Goal: Task Accomplishment & Management: Use online tool/utility

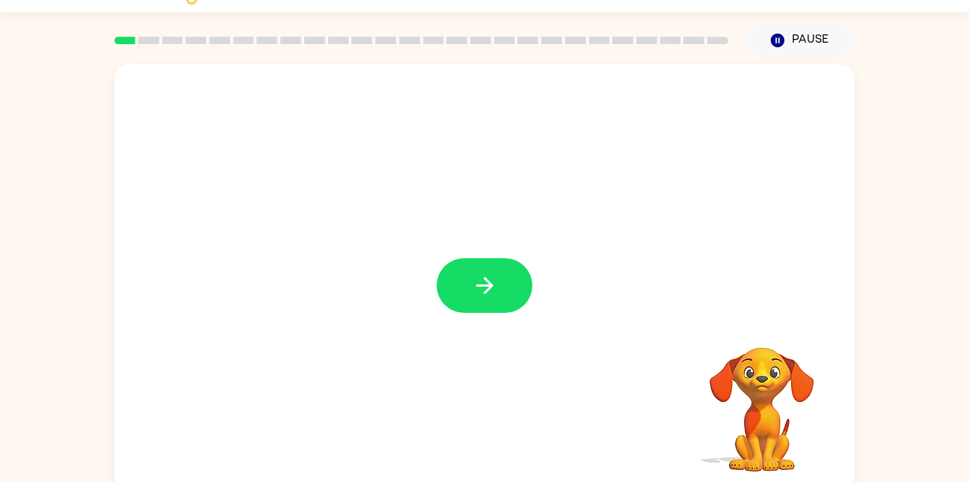
scroll to position [44, 0]
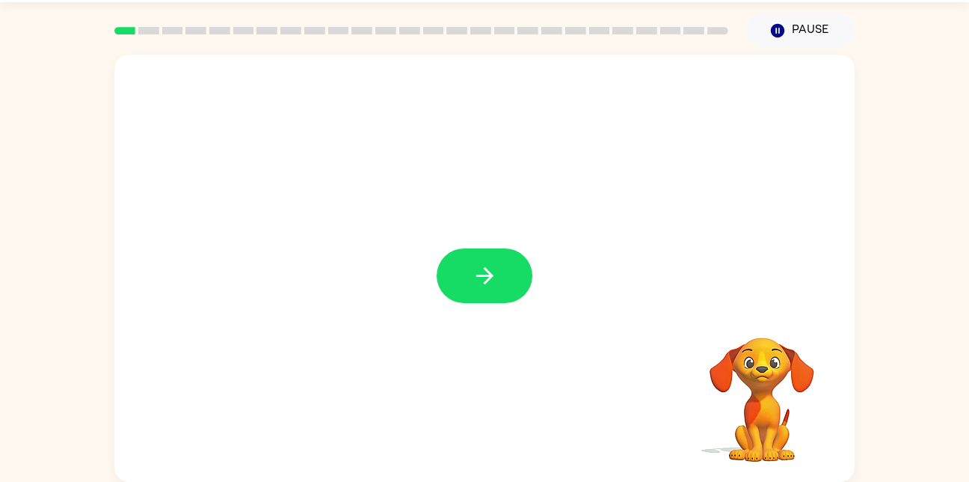
click at [472, 330] on div at bounding box center [484, 268] width 740 height 427
click at [496, 256] on button "button" at bounding box center [485, 275] width 96 height 55
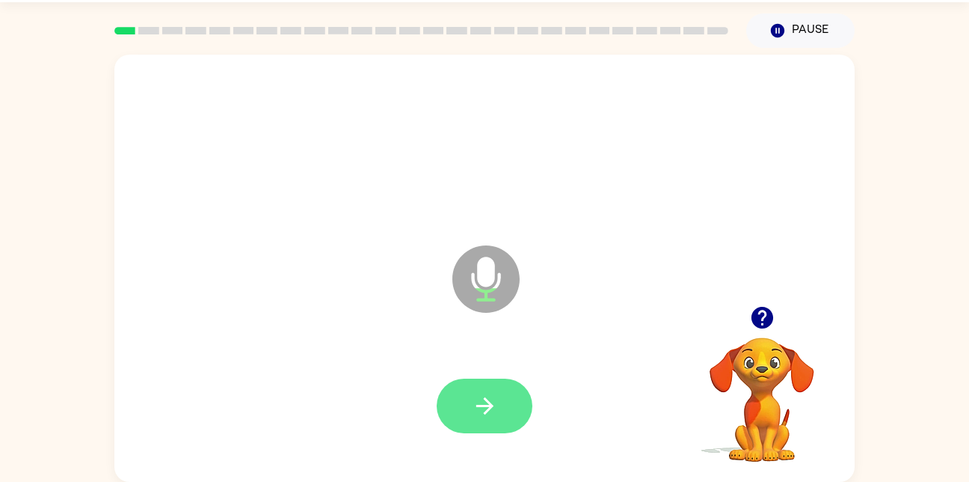
click at [482, 417] on icon "button" at bounding box center [485, 406] width 26 height 26
click at [485, 399] on icon "button" at bounding box center [484, 405] width 17 height 17
click at [455, 421] on button "button" at bounding box center [485, 405] width 96 height 55
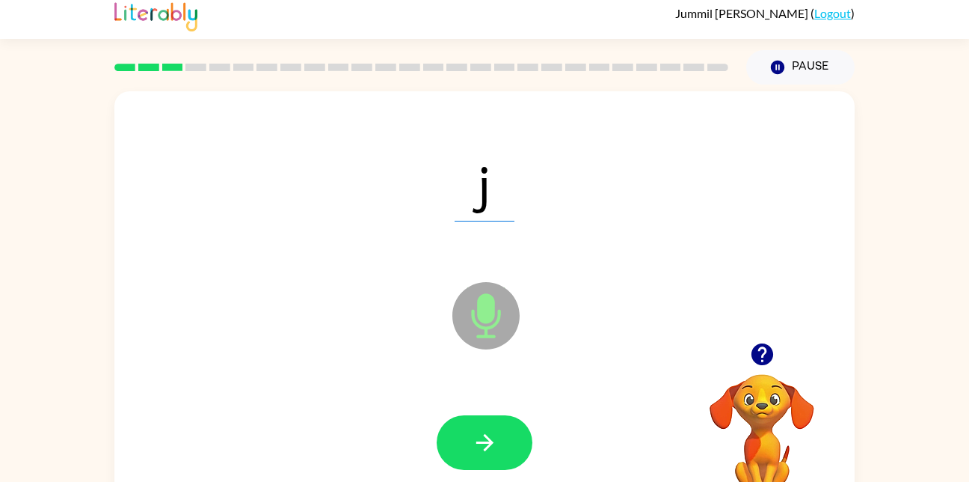
scroll to position [0, 0]
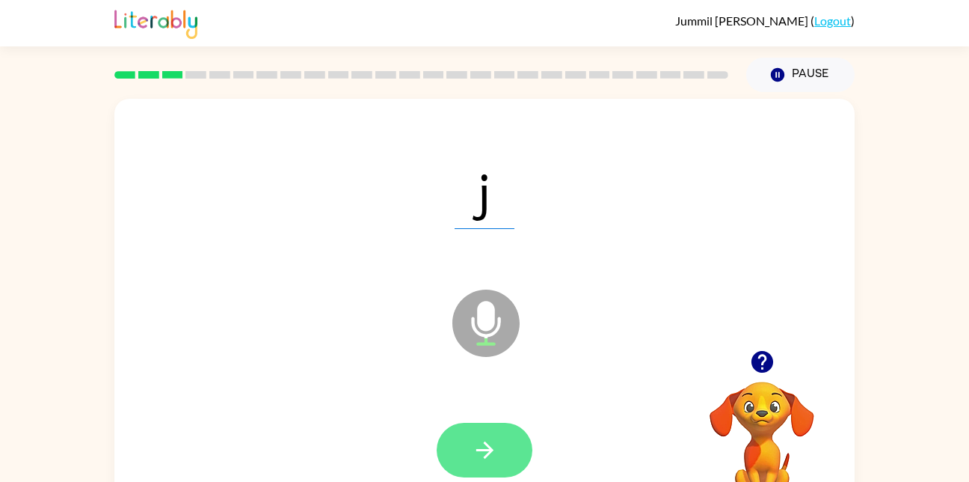
click at [473, 450] on icon "button" at bounding box center [485, 450] width 26 height 26
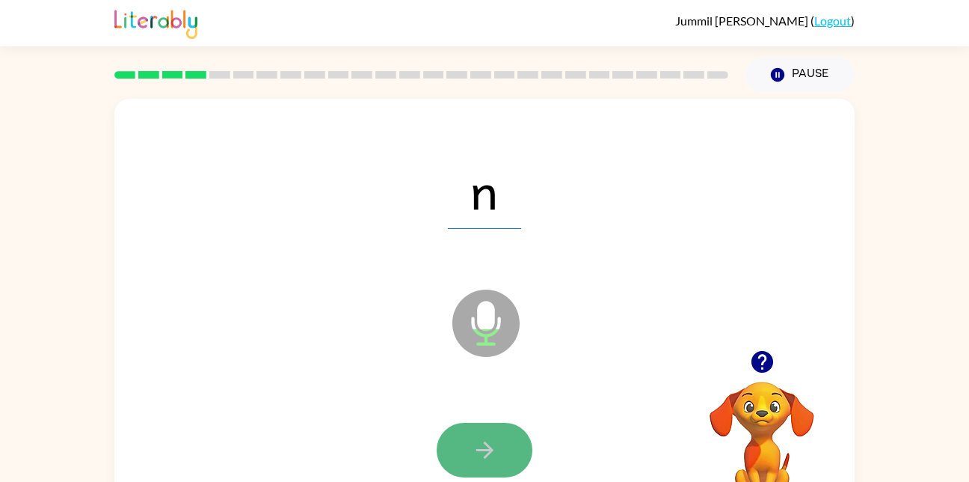
click at [496, 442] on icon "button" at bounding box center [485, 450] width 26 height 26
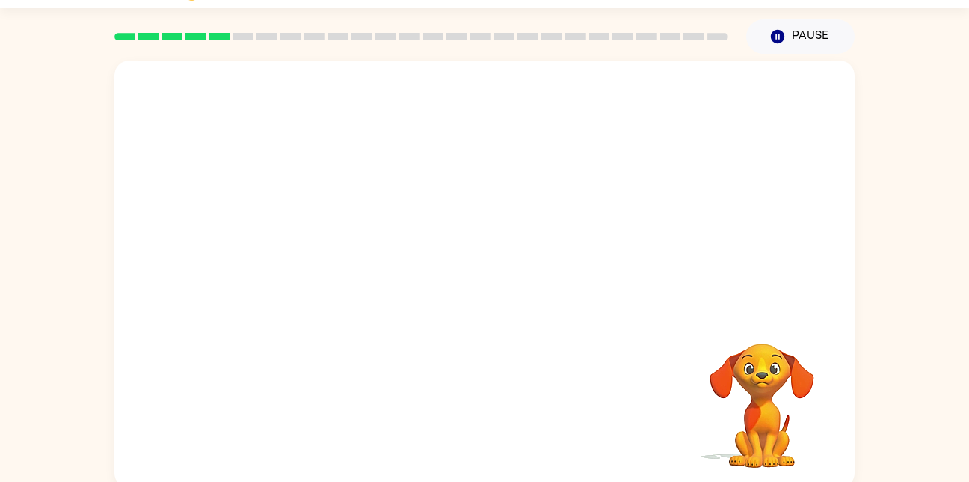
scroll to position [44, 0]
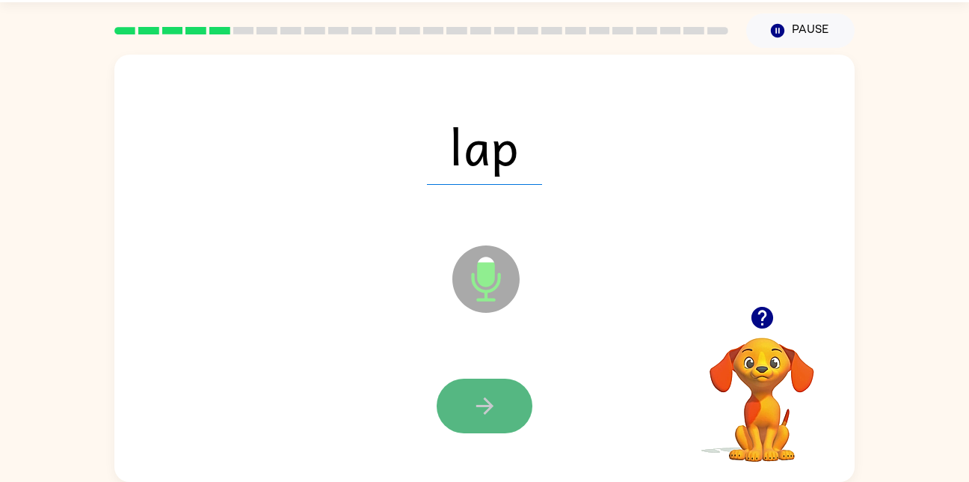
click at [465, 409] on button "button" at bounding box center [485, 405] width 96 height 55
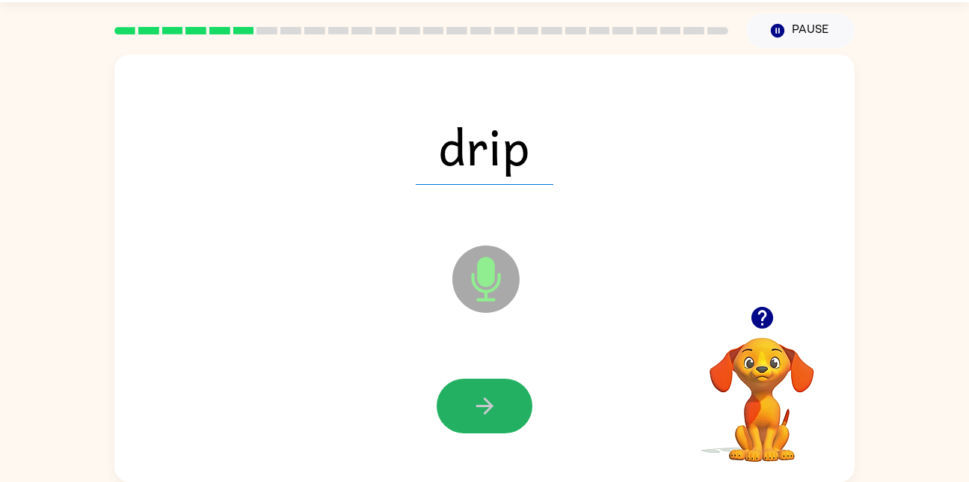
click at [463, 409] on button "button" at bounding box center [485, 405] width 96 height 55
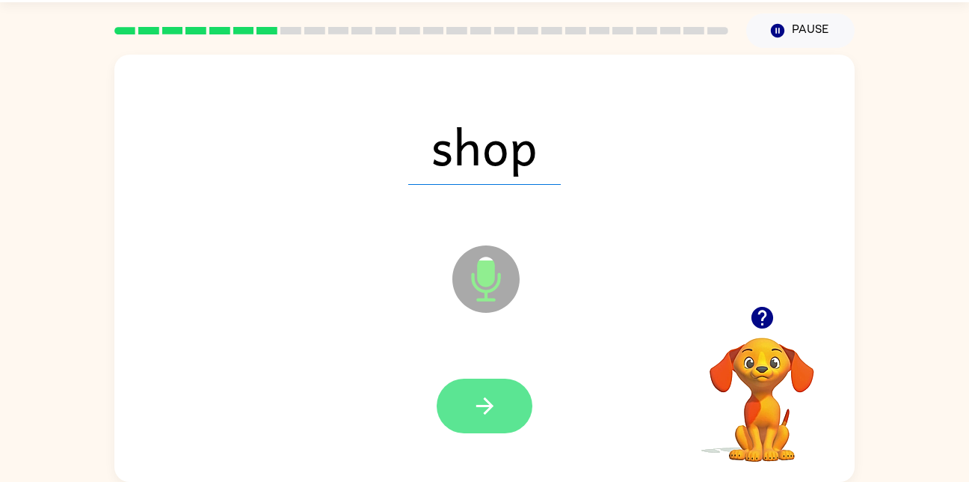
click at [467, 382] on button "button" at bounding box center [485, 405] width 96 height 55
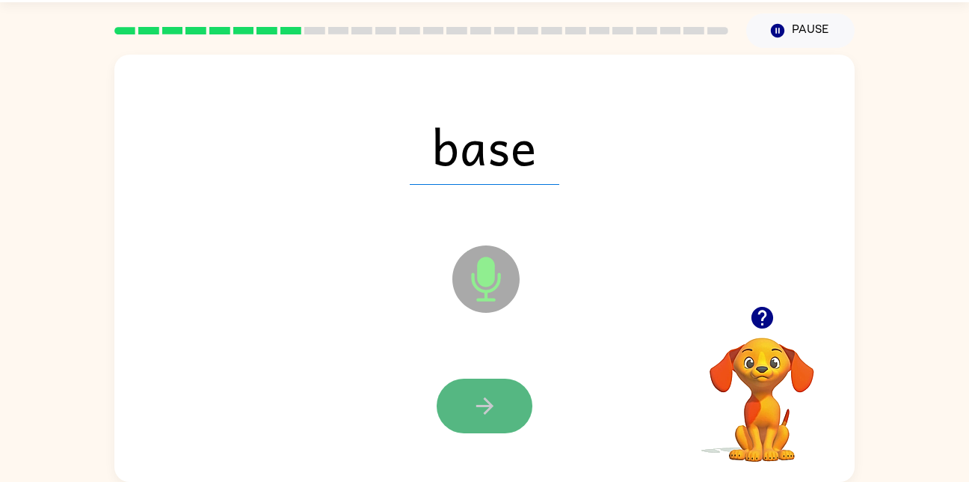
click at [503, 406] on button "button" at bounding box center [485, 405] width 96 height 55
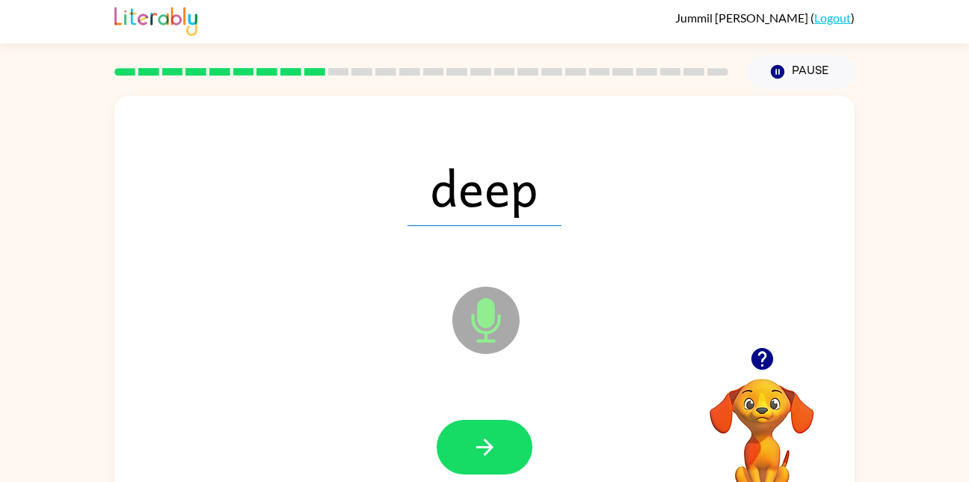
scroll to position [0, 0]
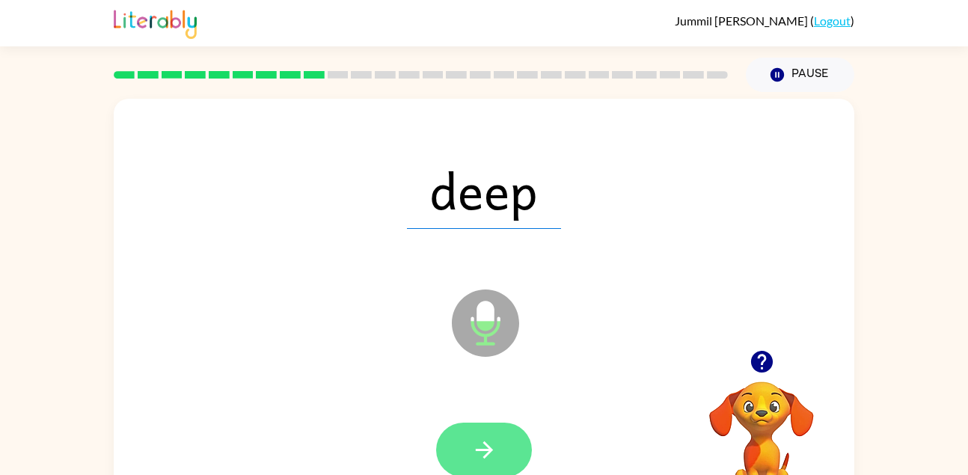
click at [505, 443] on button "button" at bounding box center [484, 449] width 96 height 55
click at [511, 467] on div at bounding box center [484, 449] width 96 height 55
click at [512, 458] on button "button" at bounding box center [484, 449] width 96 height 55
click at [477, 438] on icon "button" at bounding box center [484, 450] width 26 height 26
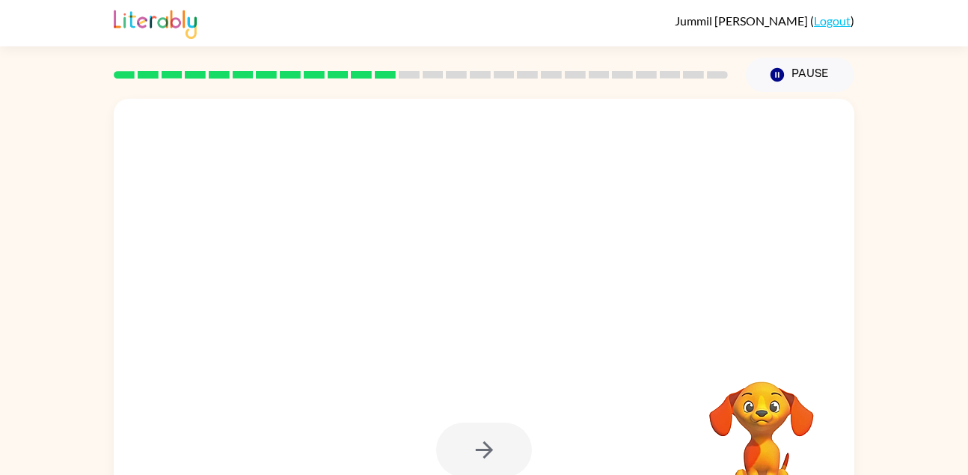
click at [516, 456] on div at bounding box center [484, 449] width 96 height 55
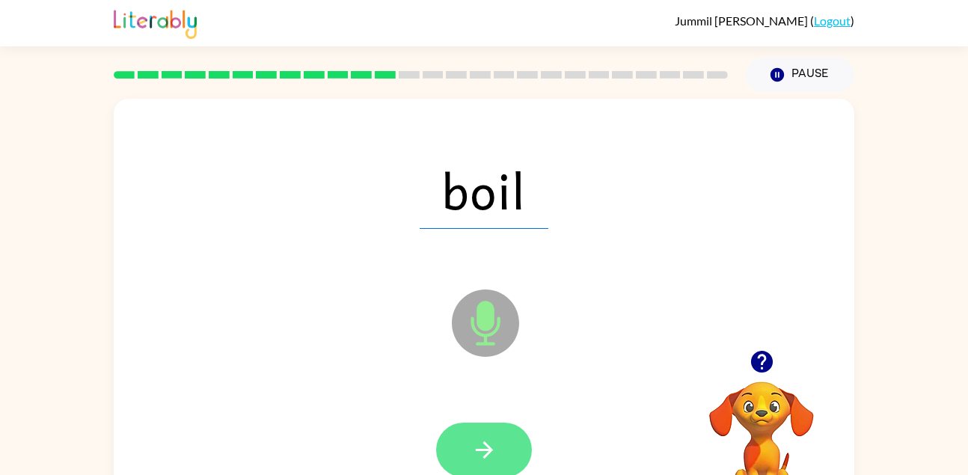
click at [516, 458] on button "button" at bounding box center [484, 449] width 96 height 55
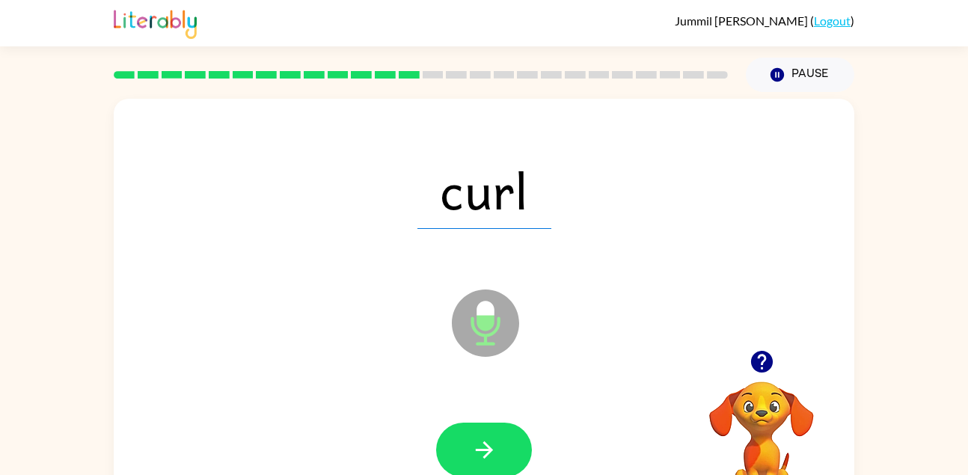
click at [520, 414] on div at bounding box center [484, 450] width 710 height 123
click at [496, 464] on button "button" at bounding box center [484, 449] width 96 height 55
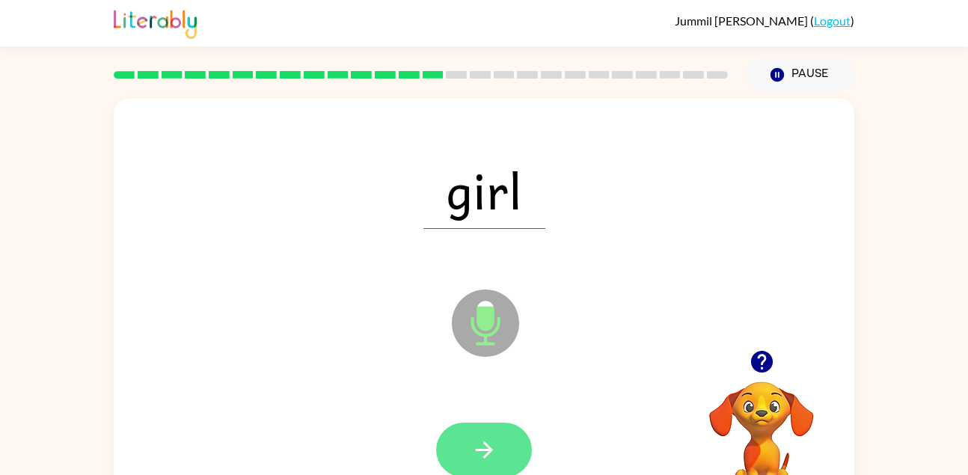
click at [488, 439] on icon "button" at bounding box center [484, 450] width 26 height 26
click at [474, 451] on icon "button" at bounding box center [484, 450] width 26 height 26
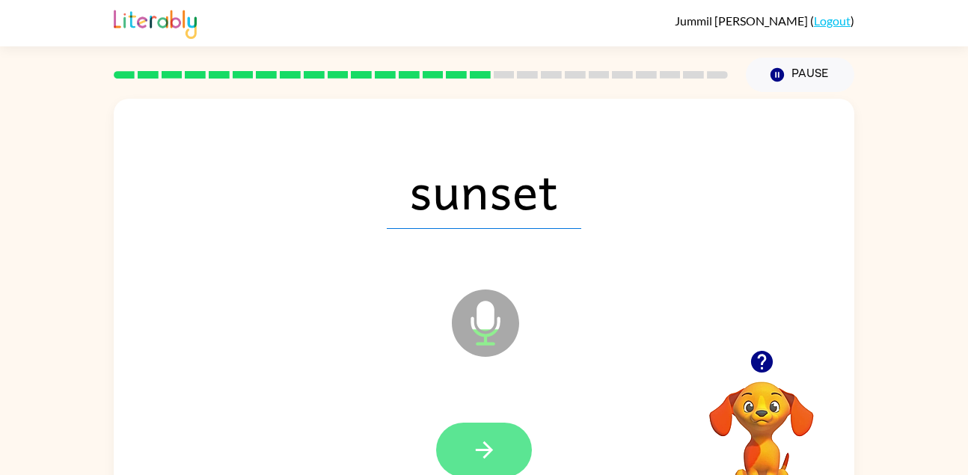
click at [478, 454] on icon "button" at bounding box center [484, 450] width 26 height 26
click at [525, 457] on button "button" at bounding box center [484, 449] width 96 height 55
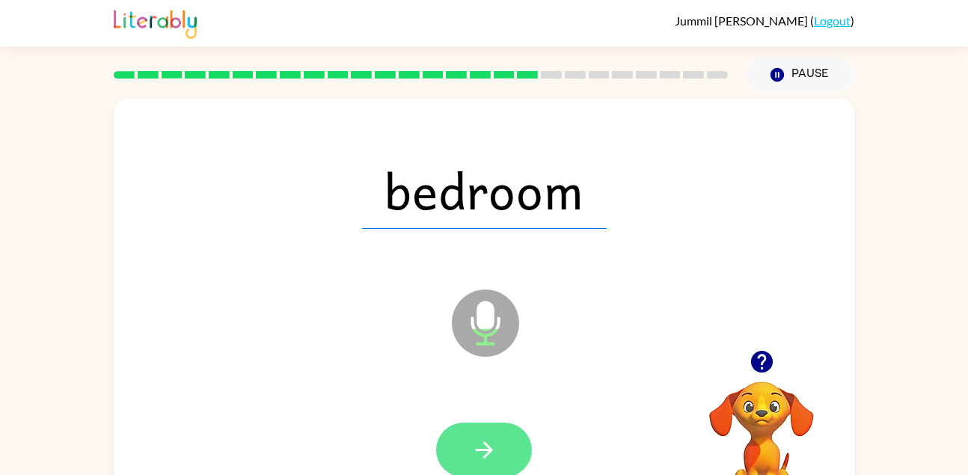
click at [475, 437] on icon "button" at bounding box center [484, 450] width 26 height 26
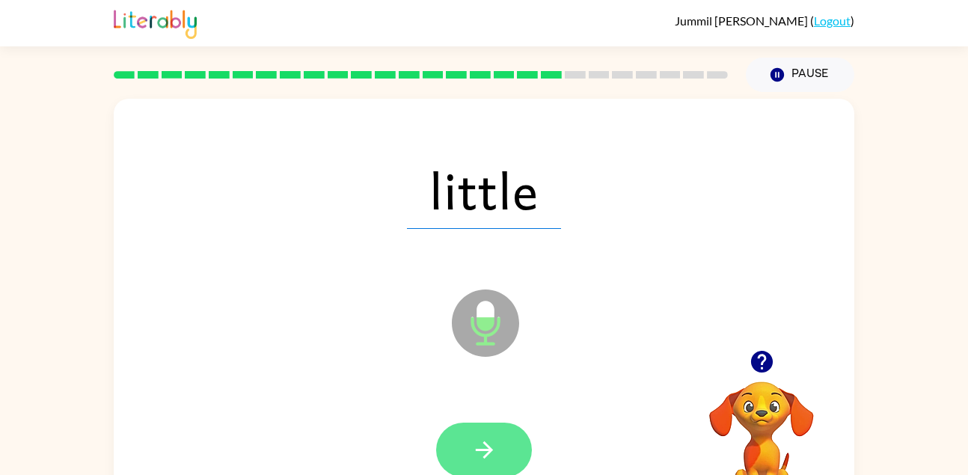
click at [490, 451] on icon "button" at bounding box center [483, 449] width 17 height 17
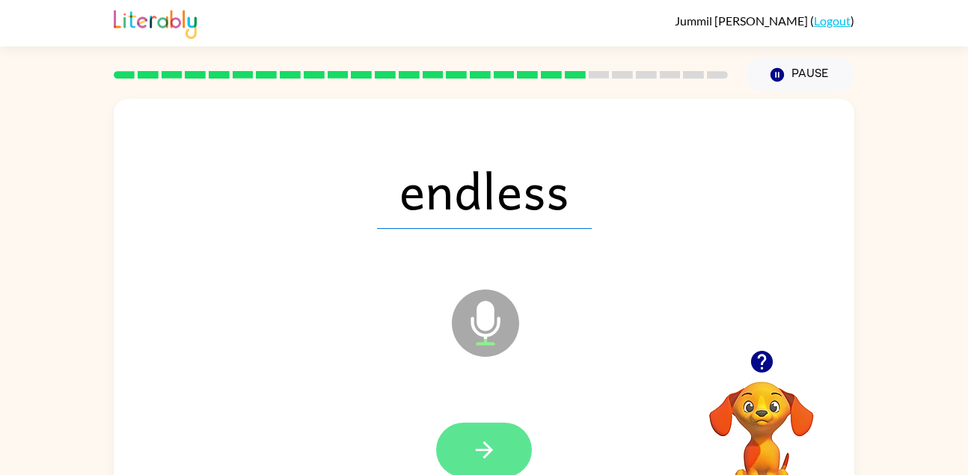
click at [498, 444] on button "button" at bounding box center [484, 449] width 96 height 55
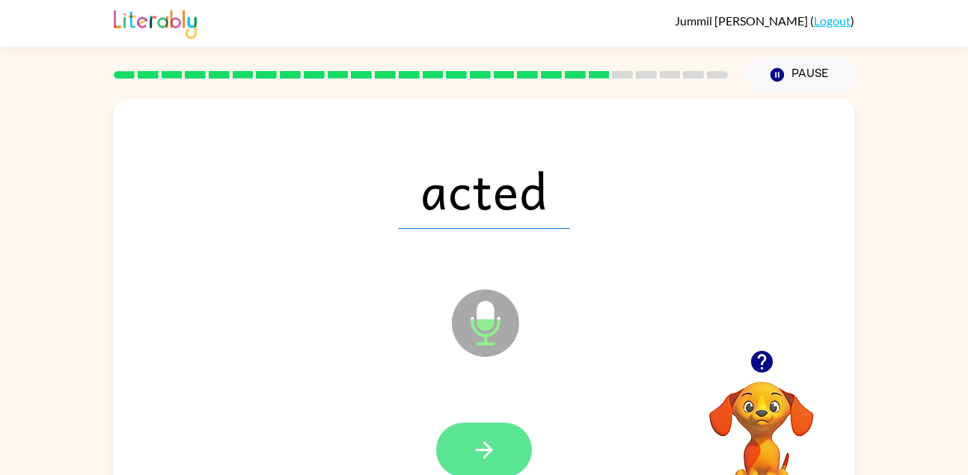
click at [480, 452] on icon "button" at bounding box center [484, 450] width 26 height 26
click at [507, 434] on button "button" at bounding box center [484, 449] width 96 height 55
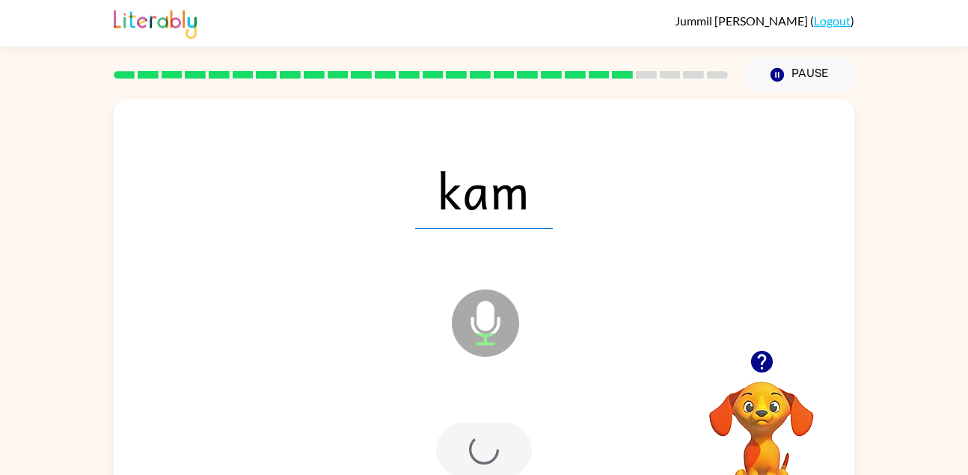
click at [500, 449] on div at bounding box center [484, 449] width 96 height 55
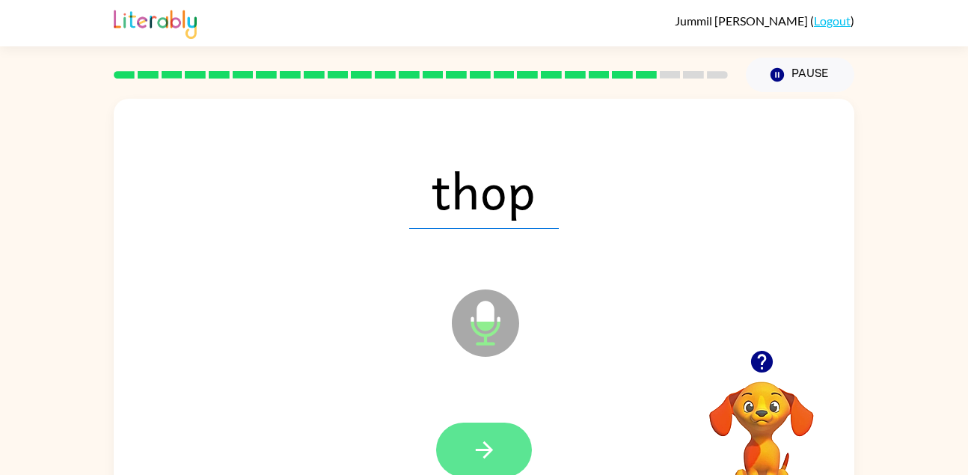
click at [517, 452] on button "button" at bounding box center [484, 449] width 96 height 55
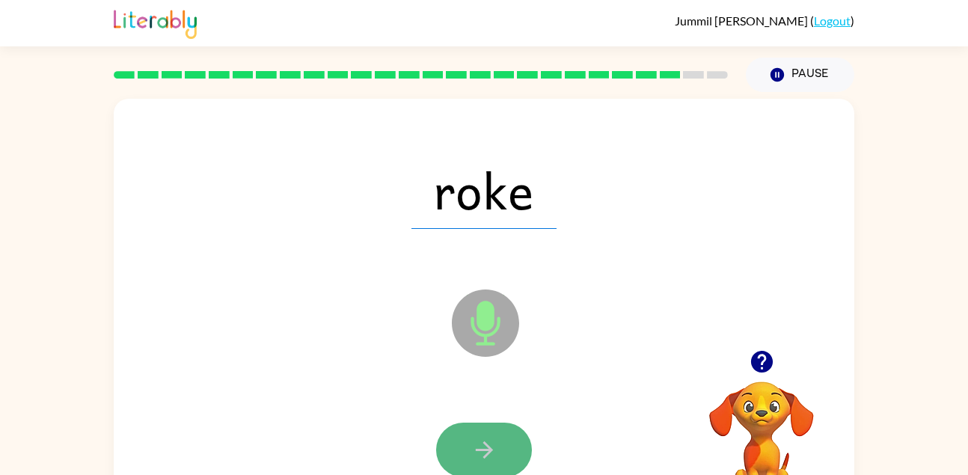
click at [500, 453] on button "button" at bounding box center [484, 449] width 96 height 55
click at [464, 446] on button "button" at bounding box center [484, 449] width 96 height 55
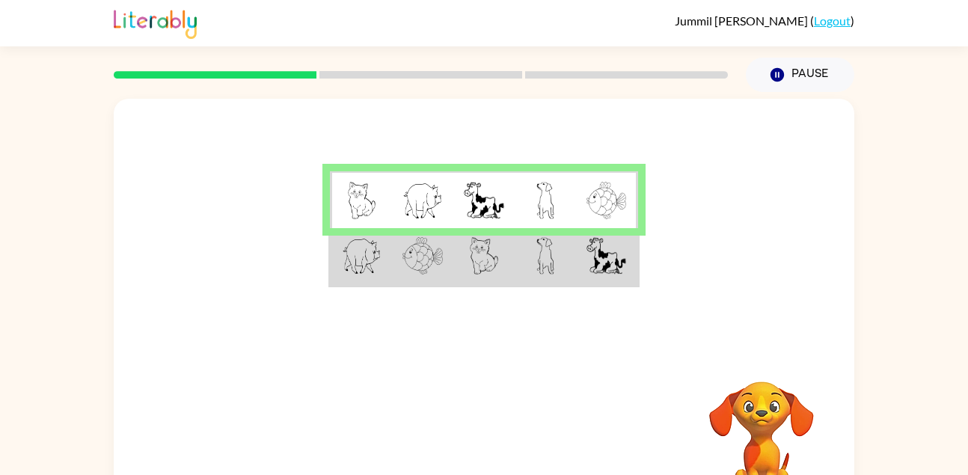
click at [331, 181] on td at bounding box center [360, 200] width 61 height 58
click at [344, 188] on td at bounding box center [360, 200] width 61 height 58
click at [386, 182] on td at bounding box center [360, 200] width 61 height 58
drag, startPoint x: 386, startPoint y: 182, endPoint x: 430, endPoint y: 197, distance: 46.6
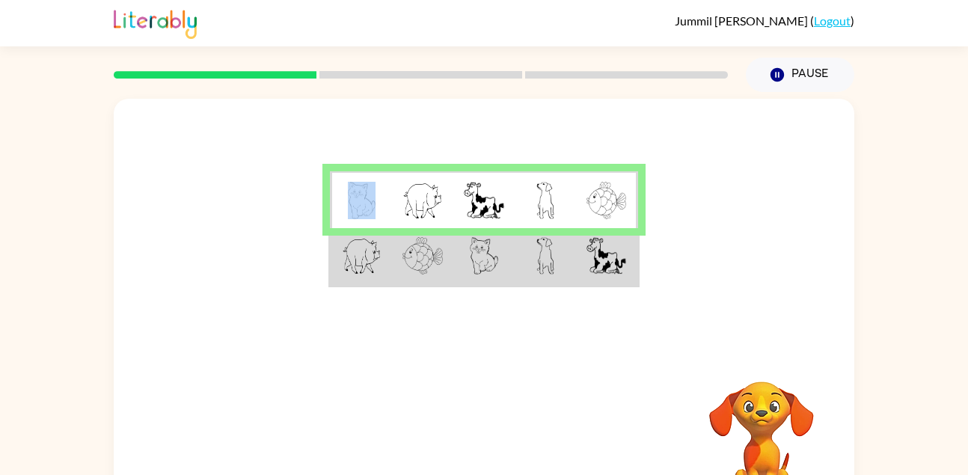
click at [430, 197] on img at bounding box center [422, 200] width 40 height 37
click at [363, 211] on img at bounding box center [362, 200] width 28 height 37
click at [474, 212] on img at bounding box center [484, 200] width 40 height 37
click at [828, 90] on button "Pause Pause" at bounding box center [799, 75] width 108 height 34
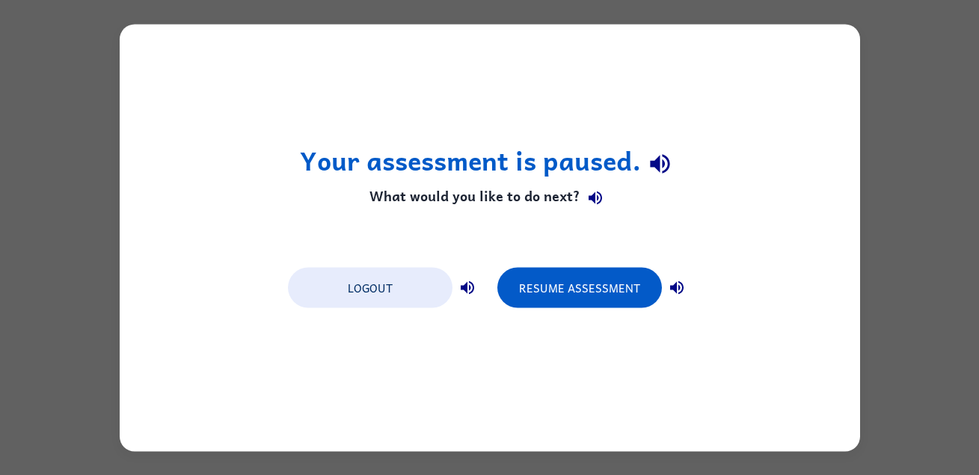
click at [816, 78] on div "Your assessment is paused. What would you like to do next? Logout Resume Assess…" at bounding box center [490, 237] width 740 height 427
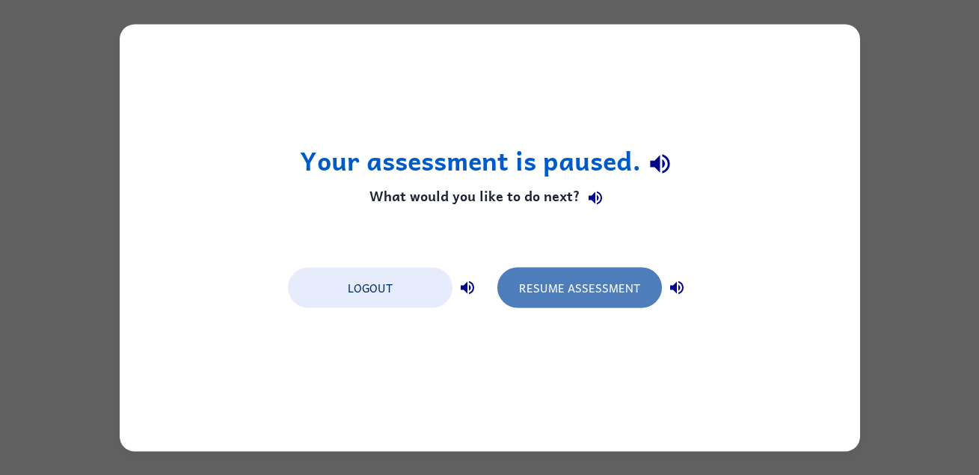
click at [529, 298] on button "Resume Assessment" at bounding box center [579, 287] width 165 height 40
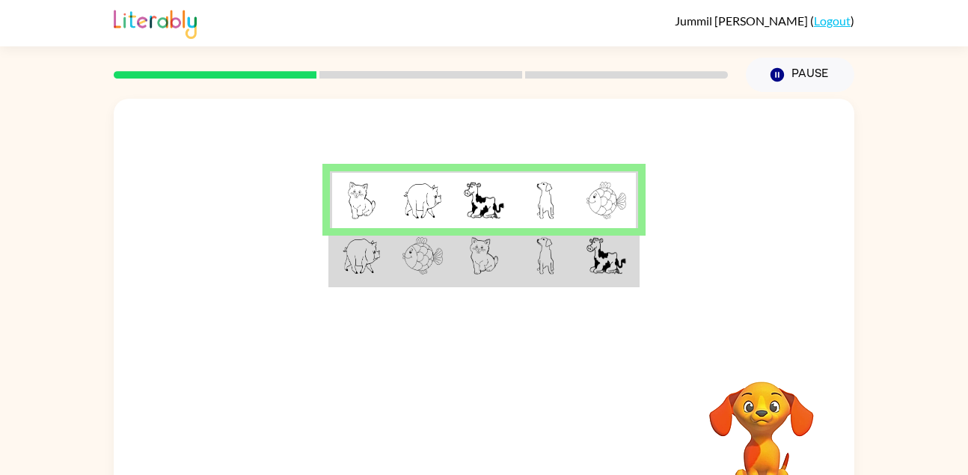
click at [368, 254] on img at bounding box center [361, 255] width 39 height 37
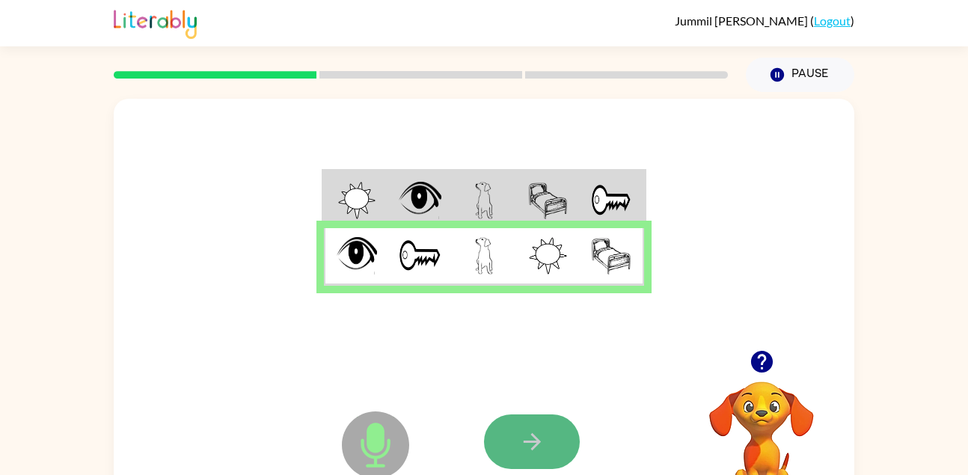
drag, startPoint x: 538, startPoint y: 437, endPoint x: 546, endPoint y: 446, distance: 12.2
click at [546, 446] on button "button" at bounding box center [532, 441] width 96 height 55
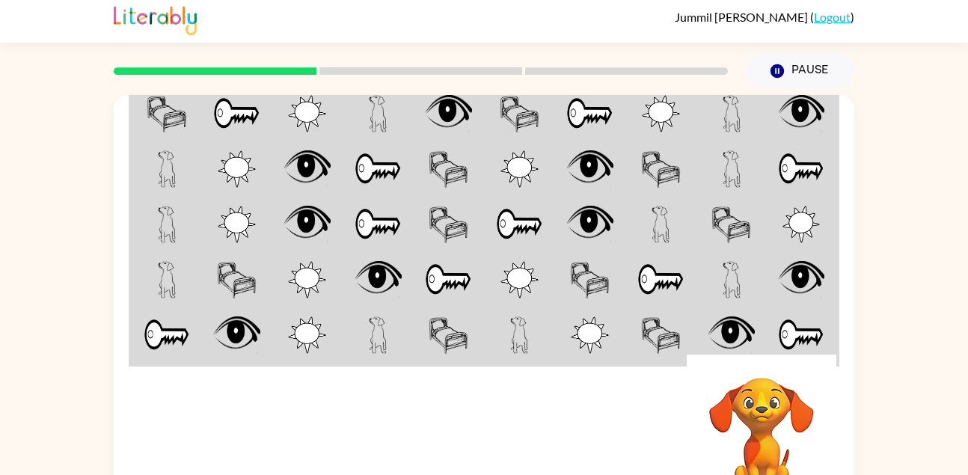
scroll to position [1, 0]
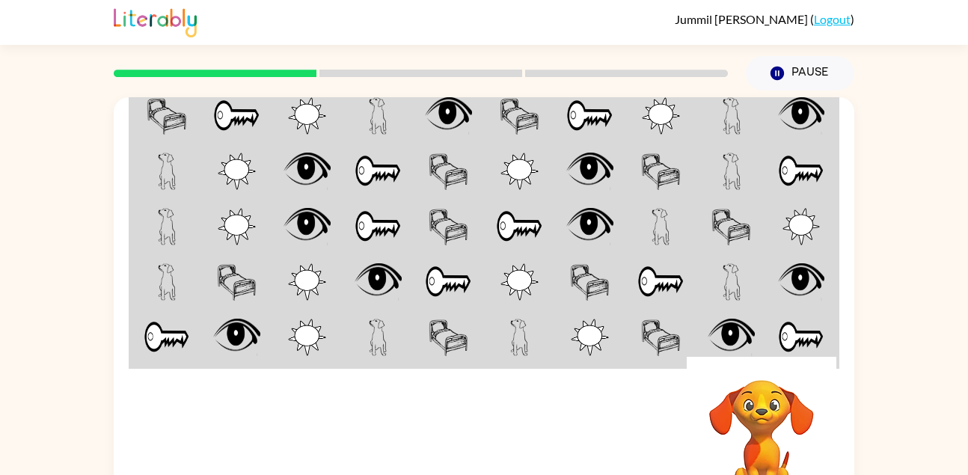
click at [578, 432] on div at bounding box center [594, 440] width 221 height 168
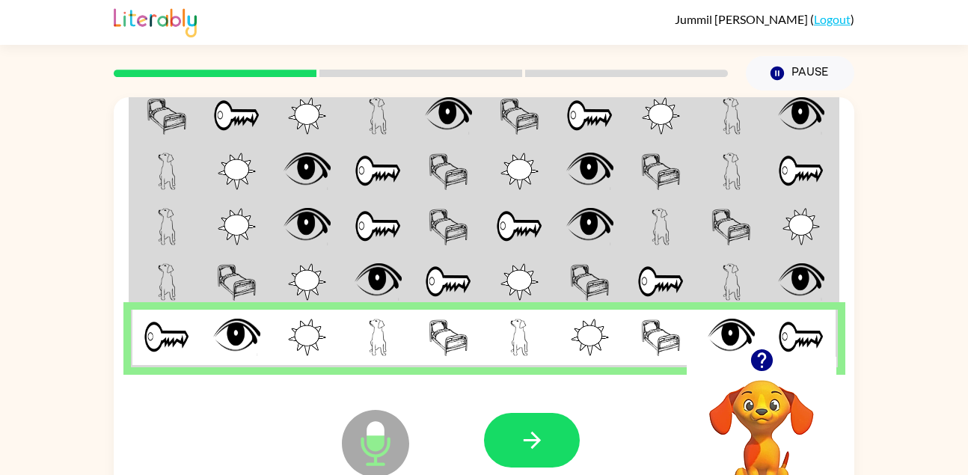
scroll to position [0, 0]
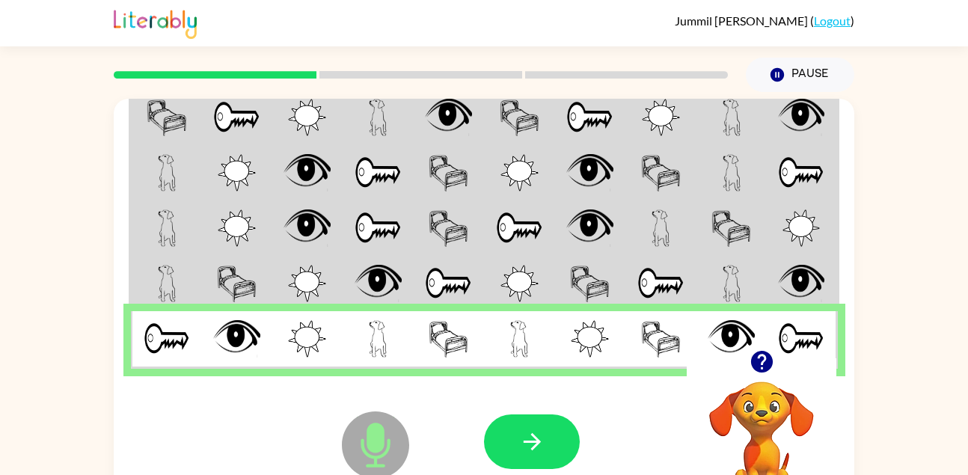
click at [769, 265] on td at bounding box center [801, 283] width 71 height 55
click at [759, 170] on td at bounding box center [731, 172] width 71 height 55
click at [559, 146] on td at bounding box center [590, 172] width 71 height 55
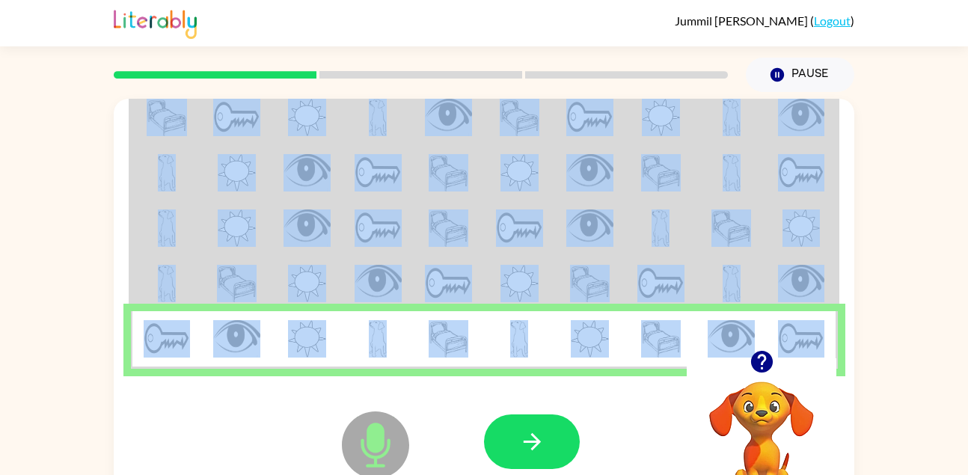
click at [559, 146] on td at bounding box center [590, 172] width 71 height 55
drag, startPoint x: 559, startPoint y: 146, endPoint x: 535, endPoint y: 176, distance: 37.8
click at [535, 176] on img at bounding box center [519, 172] width 38 height 37
click at [501, 441] on button "button" at bounding box center [532, 441] width 96 height 55
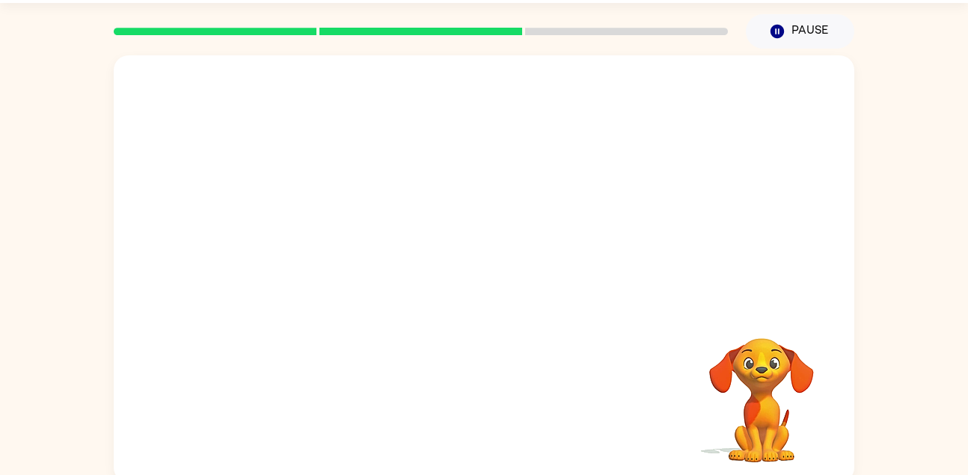
scroll to position [51, 0]
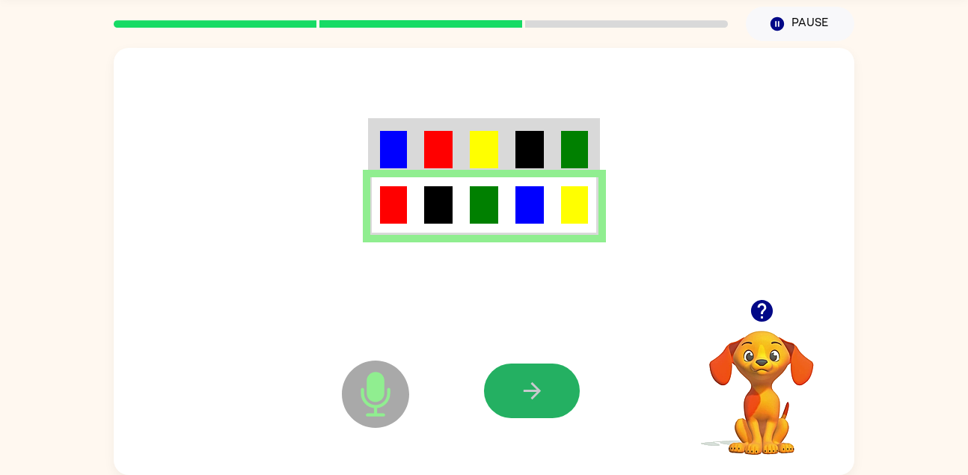
click at [523, 390] on icon "button" at bounding box center [532, 391] width 26 height 26
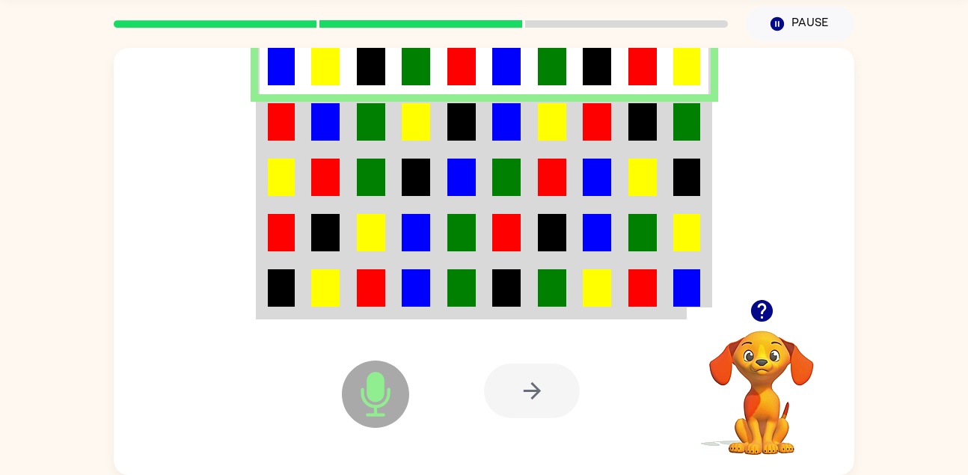
click at [657, 61] on td at bounding box center [643, 66] width 46 height 58
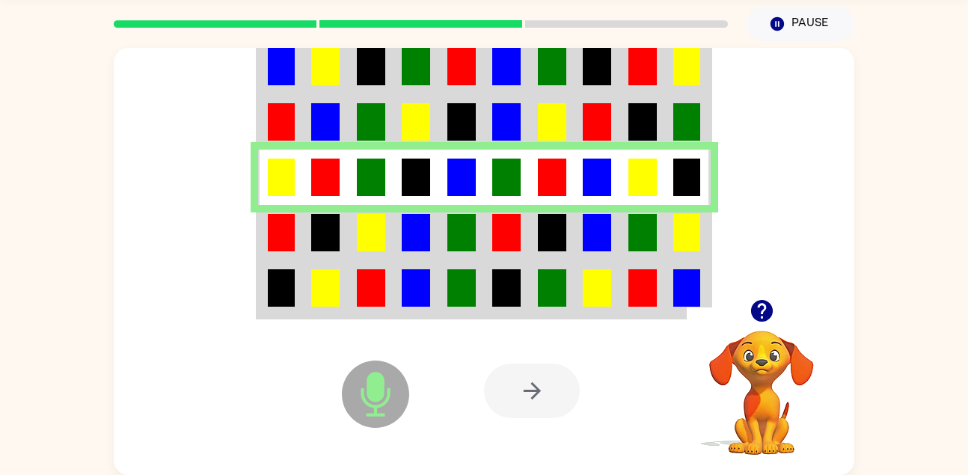
scroll to position [0, 0]
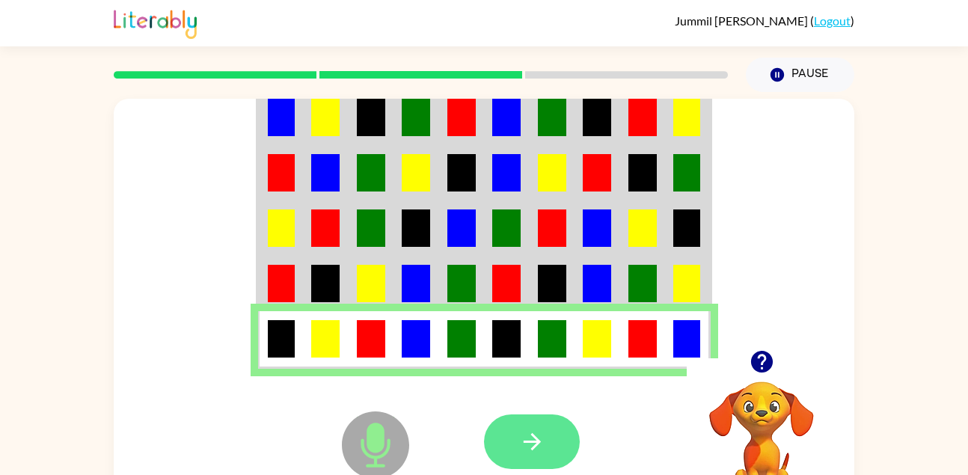
click at [516, 453] on button "button" at bounding box center [532, 441] width 96 height 55
